Goal: Information Seeking & Learning: Understand process/instructions

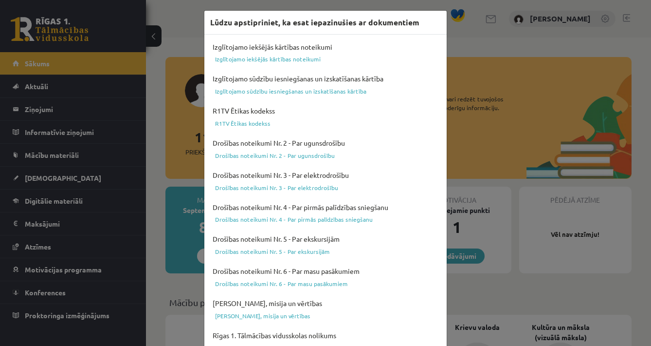
click at [646, 99] on div "Lūdzu apstipriniet, ka esat iepazinušies ar dokumentiem Izglītojamo iekšējās kā…" at bounding box center [325, 173] width 651 height 346
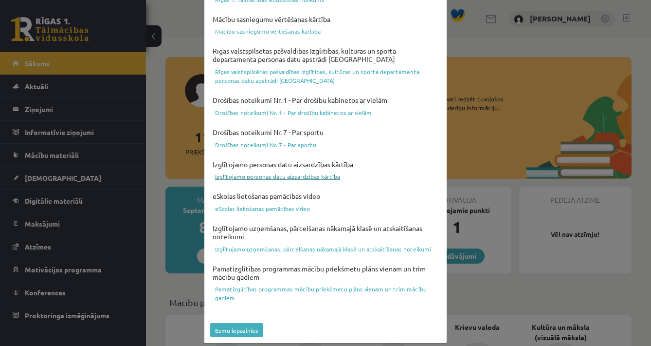
scroll to position [347, 0]
click at [289, 139] on link "Drošības noteikumi Nr. 7 - Par sportu" at bounding box center [325, 145] width 231 height 12
click at [242, 323] on button "Esmu iepazinies" at bounding box center [236, 330] width 53 height 14
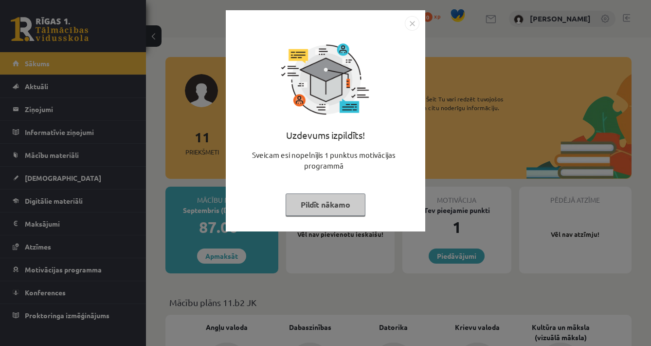
click at [414, 24] on img "Close" at bounding box center [412, 23] width 15 height 15
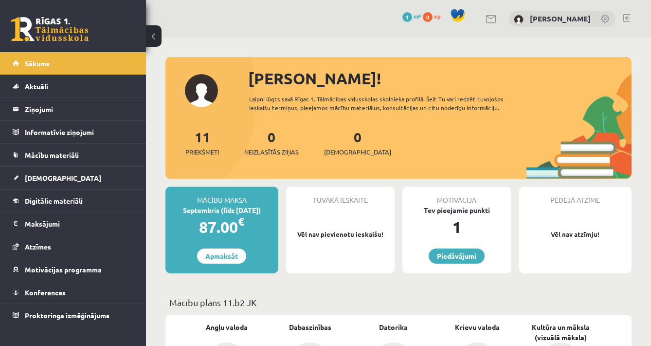
click at [606, 19] on link at bounding box center [606, 20] width 10 height 10
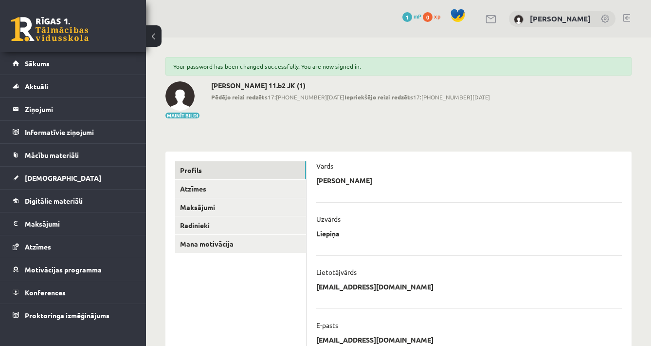
click at [182, 112] on div "Mainīt bildi" at bounding box center [182, 100] width 34 height 38
click at [540, 16] on div "[PERSON_NAME]" at bounding box center [562, 19] width 107 height 17
click at [412, 18] on span "1" at bounding box center [407, 17] width 10 height 10
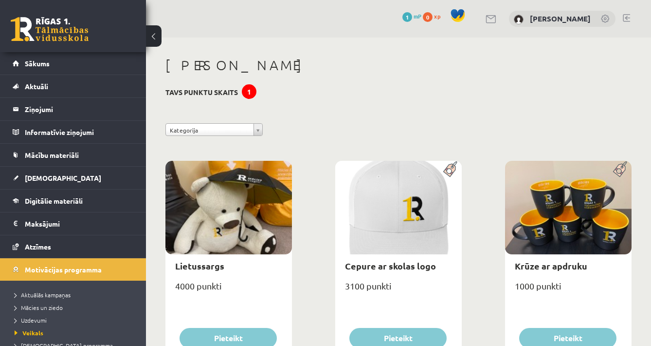
click at [433, 20] on span "0" at bounding box center [428, 17] width 10 height 10
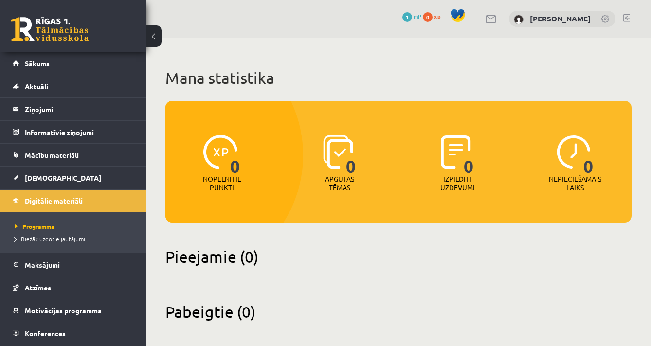
click at [412, 18] on span "1" at bounding box center [407, 17] width 10 height 10
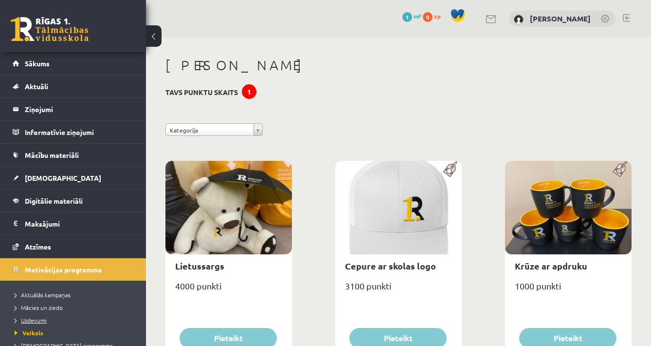
click at [44, 319] on span "Uzdevumi" at bounding box center [31, 320] width 32 height 8
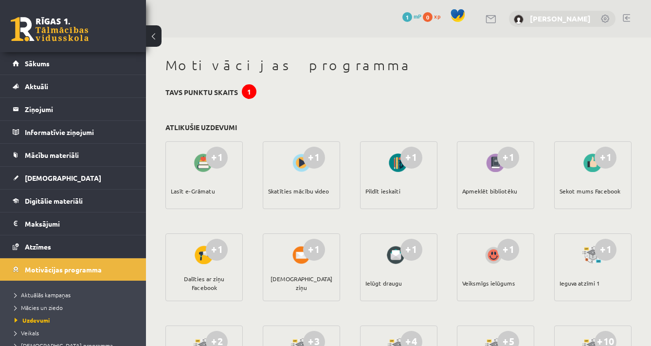
click at [553, 20] on link "[PERSON_NAME]" at bounding box center [560, 19] width 61 height 10
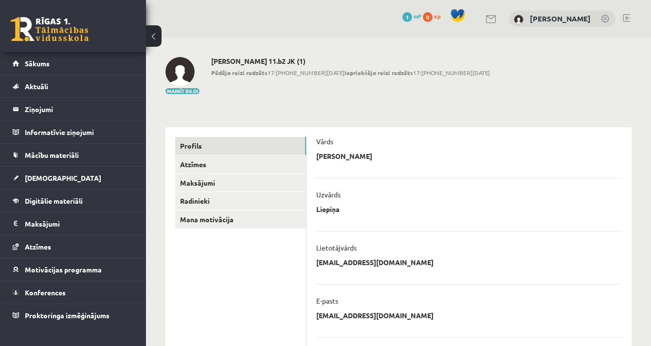
click at [148, 30] on button at bounding box center [154, 35] width 16 height 21
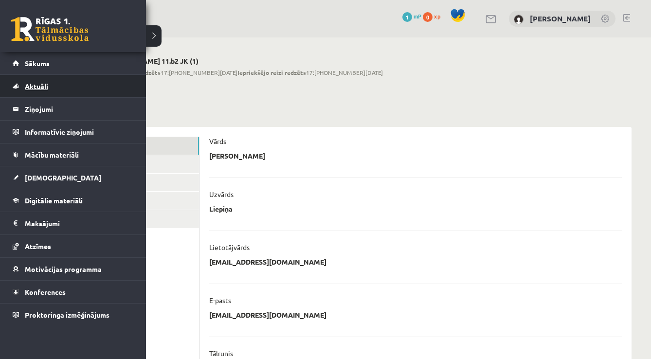
click at [40, 89] on span "Aktuāli" at bounding box center [36, 86] width 23 height 9
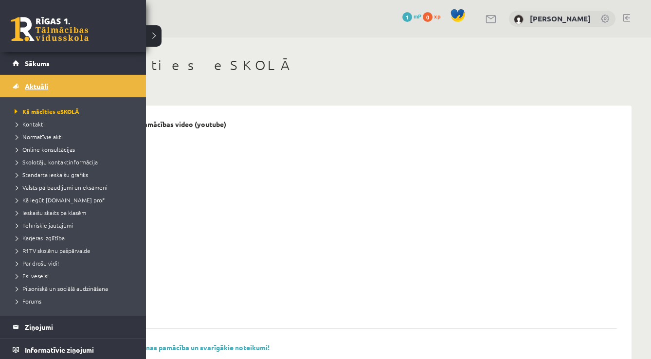
click at [31, 88] on span "Aktuāli" at bounding box center [36, 86] width 23 height 9
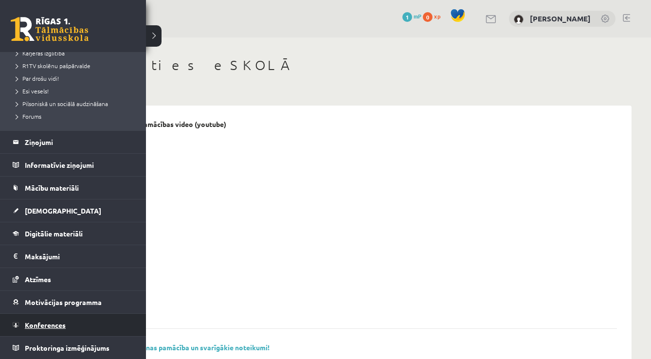
scroll to position [185, 0]
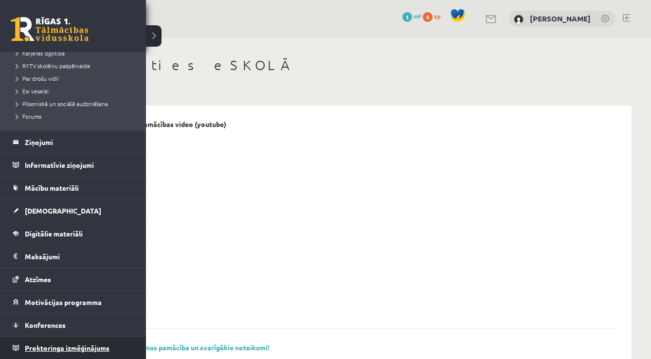
click at [78, 345] on link "Proktoringa izmēģinājums" at bounding box center [73, 348] width 121 height 22
